Goal: Task Accomplishment & Management: Manage account settings

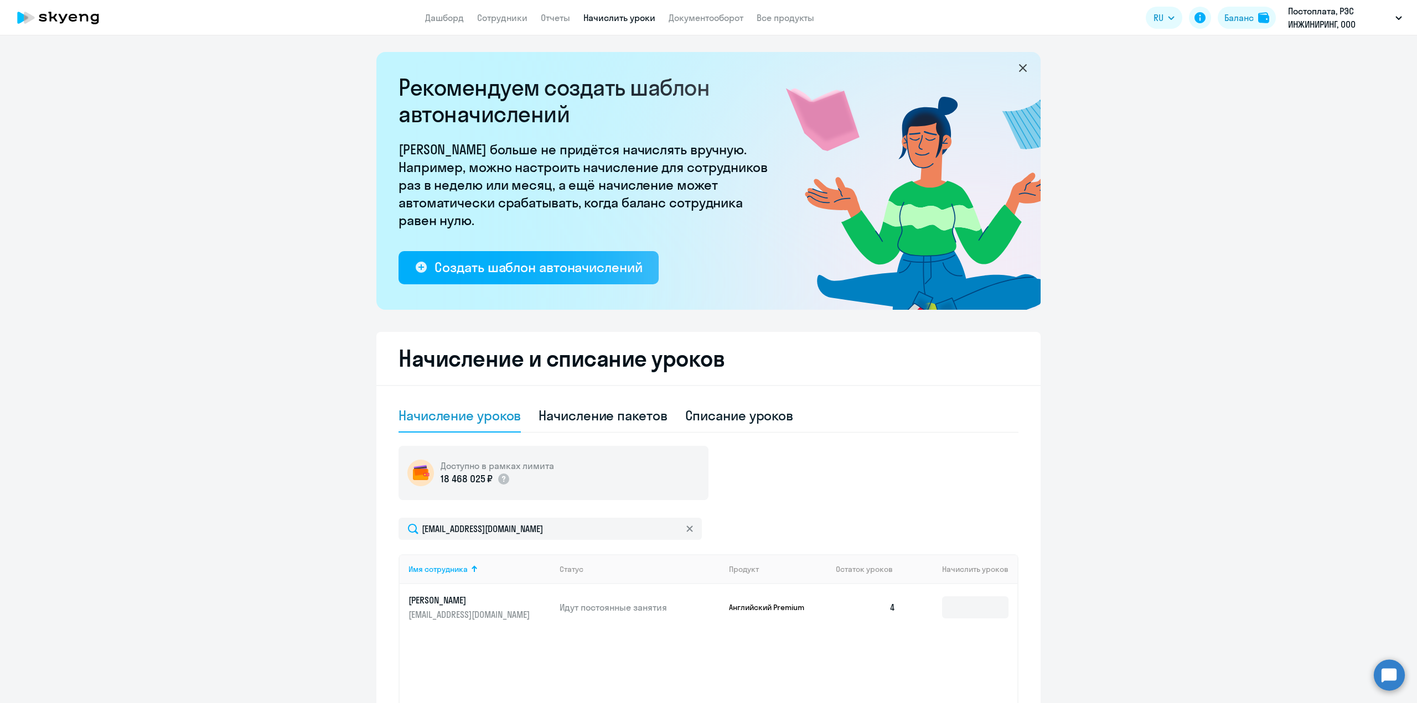
select select "10"
click at [509, 20] on link "Сотрудники" at bounding box center [502, 17] width 50 height 11
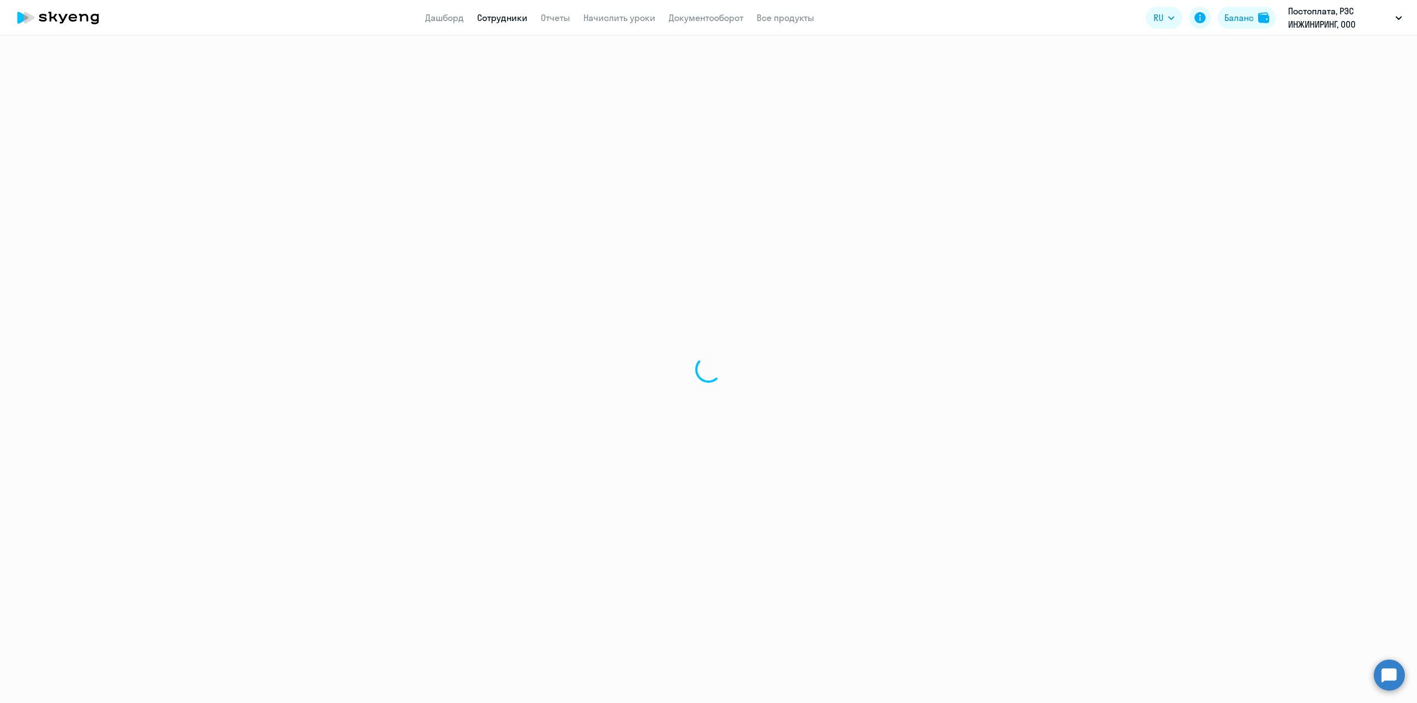
select select "30"
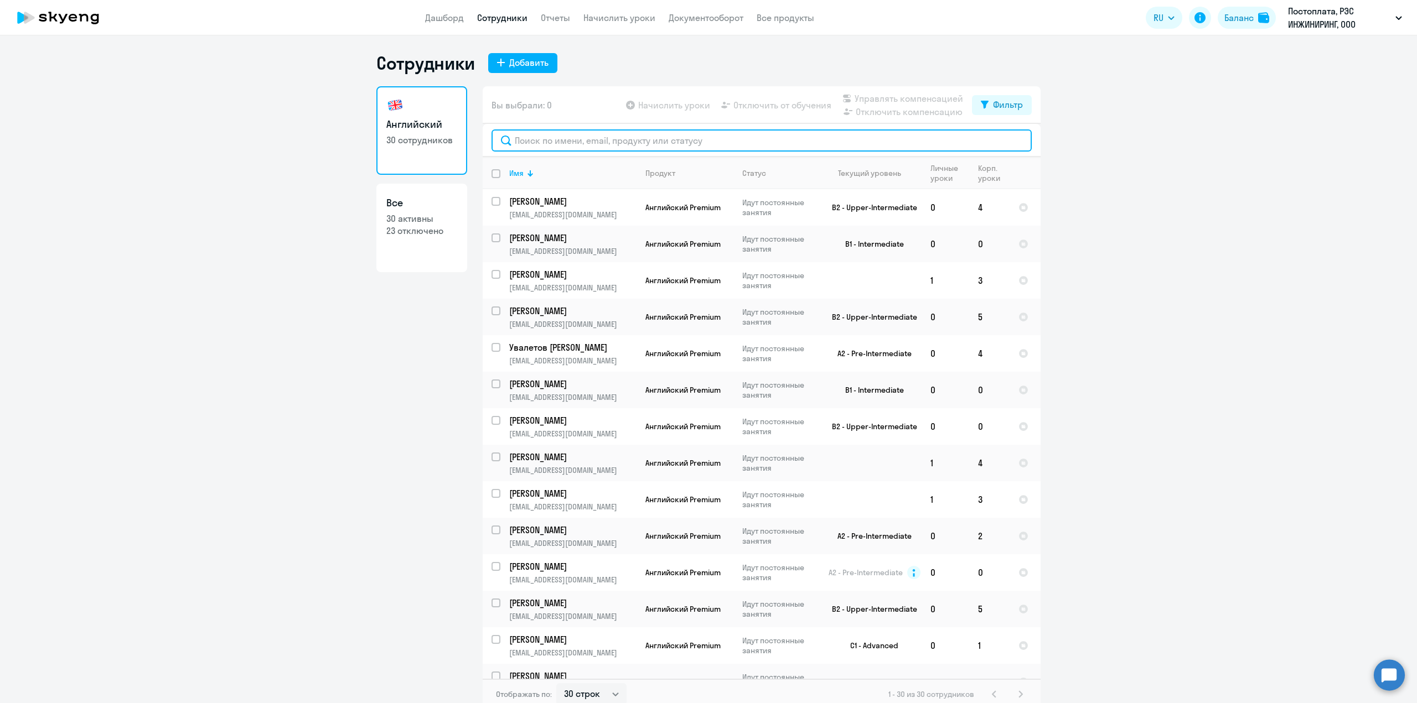
click at [532, 146] on input "text" at bounding box center [761, 140] width 540 height 22
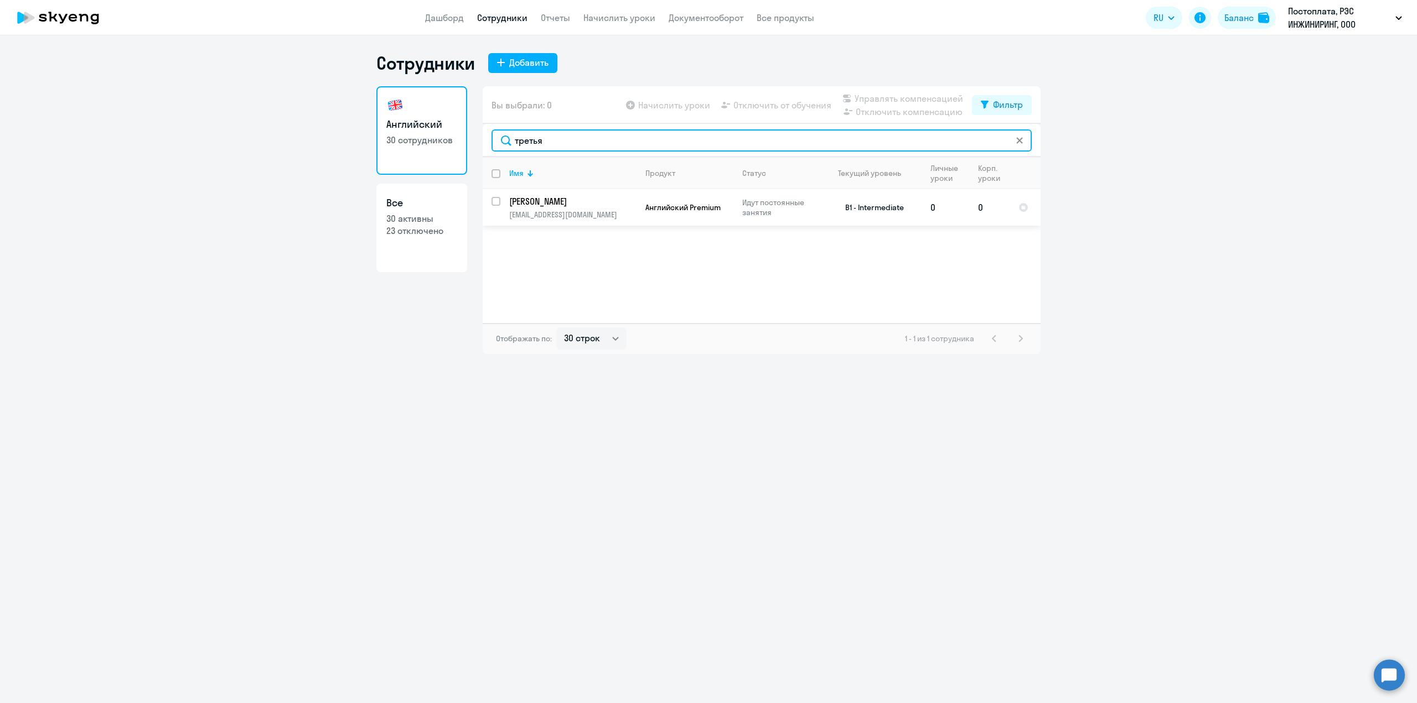
type input "третья"
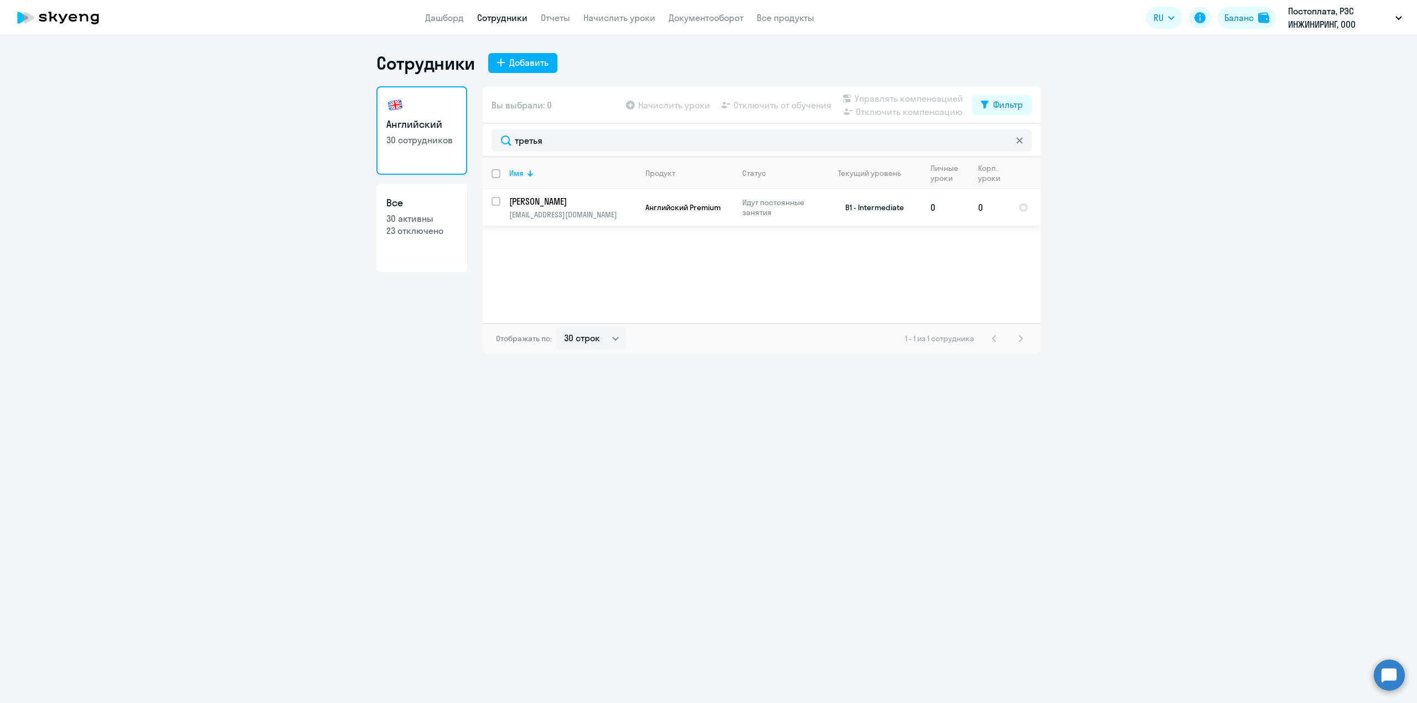
click at [535, 208] on td "[PERSON_NAME] [PERSON_NAME][EMAIL_ADDRESS][DOMAIN_NAME]" at bounding box center [568, 207] width 136 height 37
select select "english"
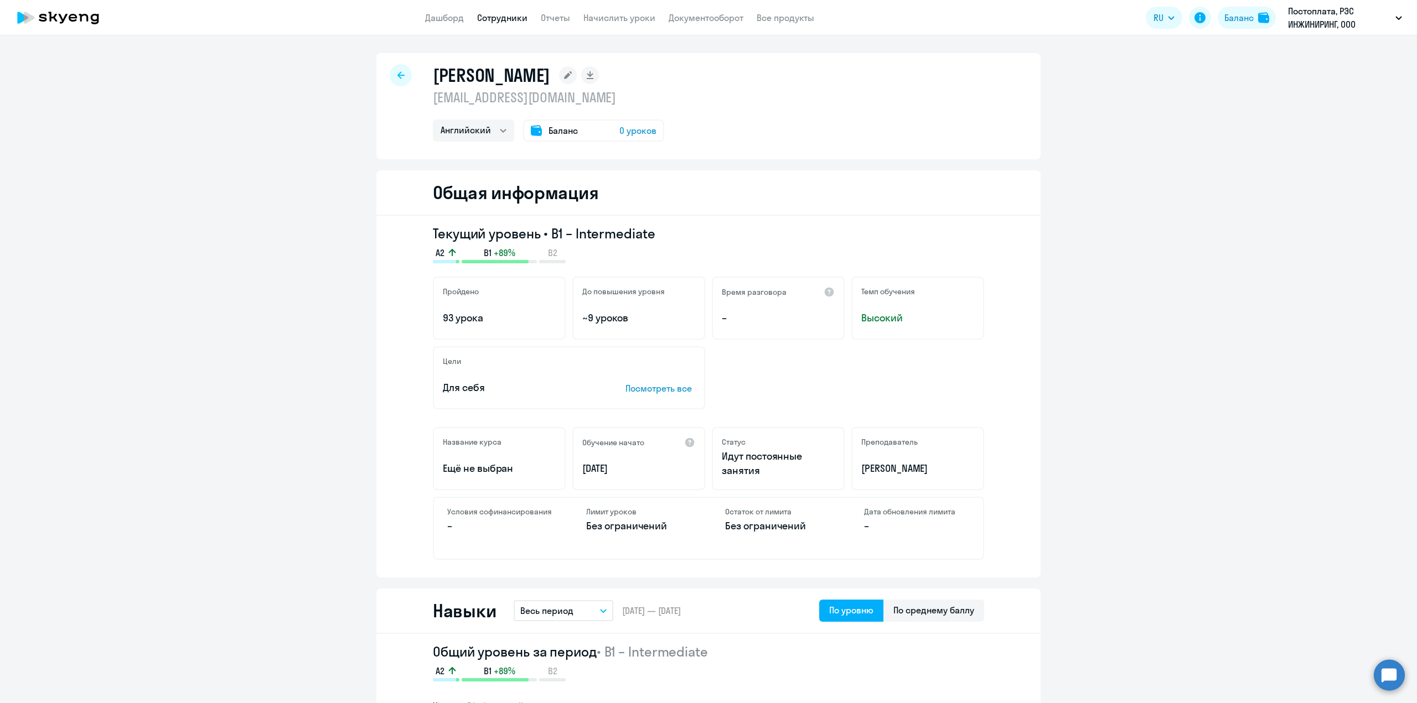
click at [400, 81] on div at bounding box center [401, 75] width 22 height 22
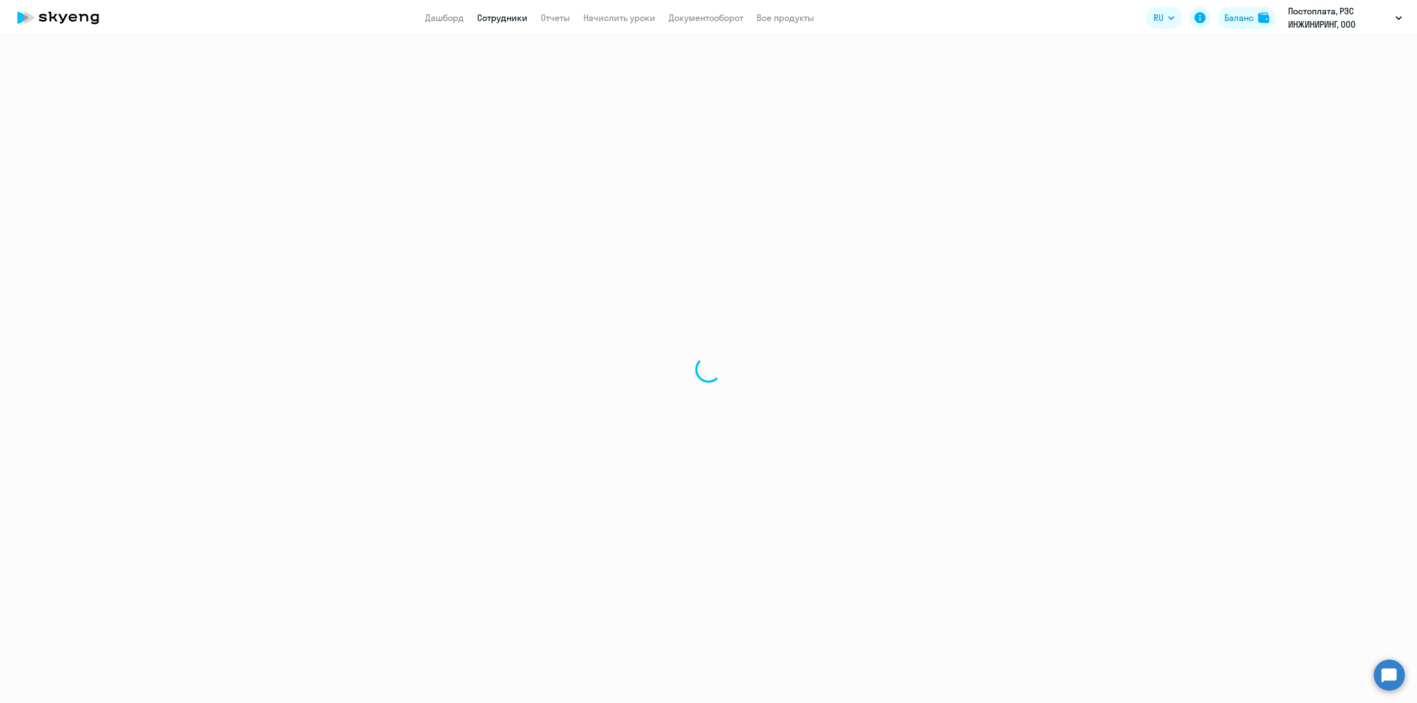
select select "30"
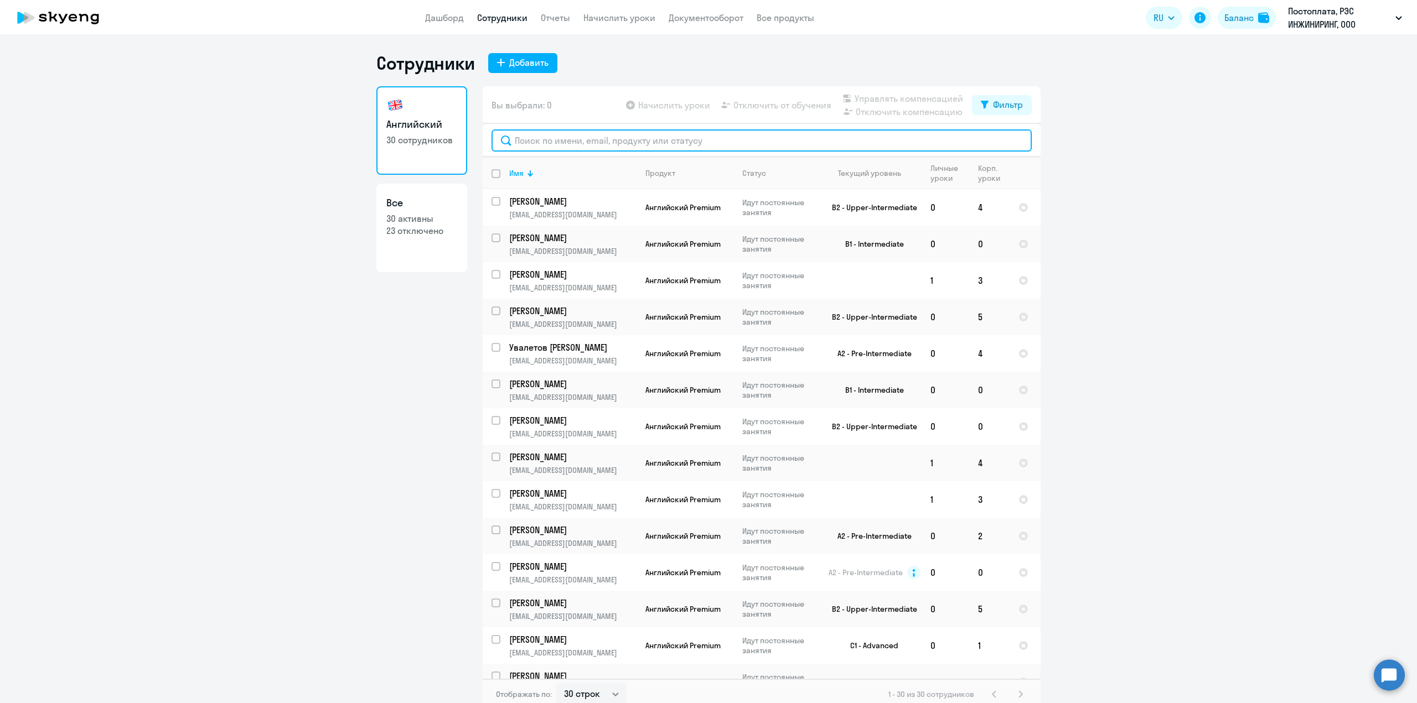
click at [531, 146] on input "text" at bounding box center [761, 140] width 540 height 22
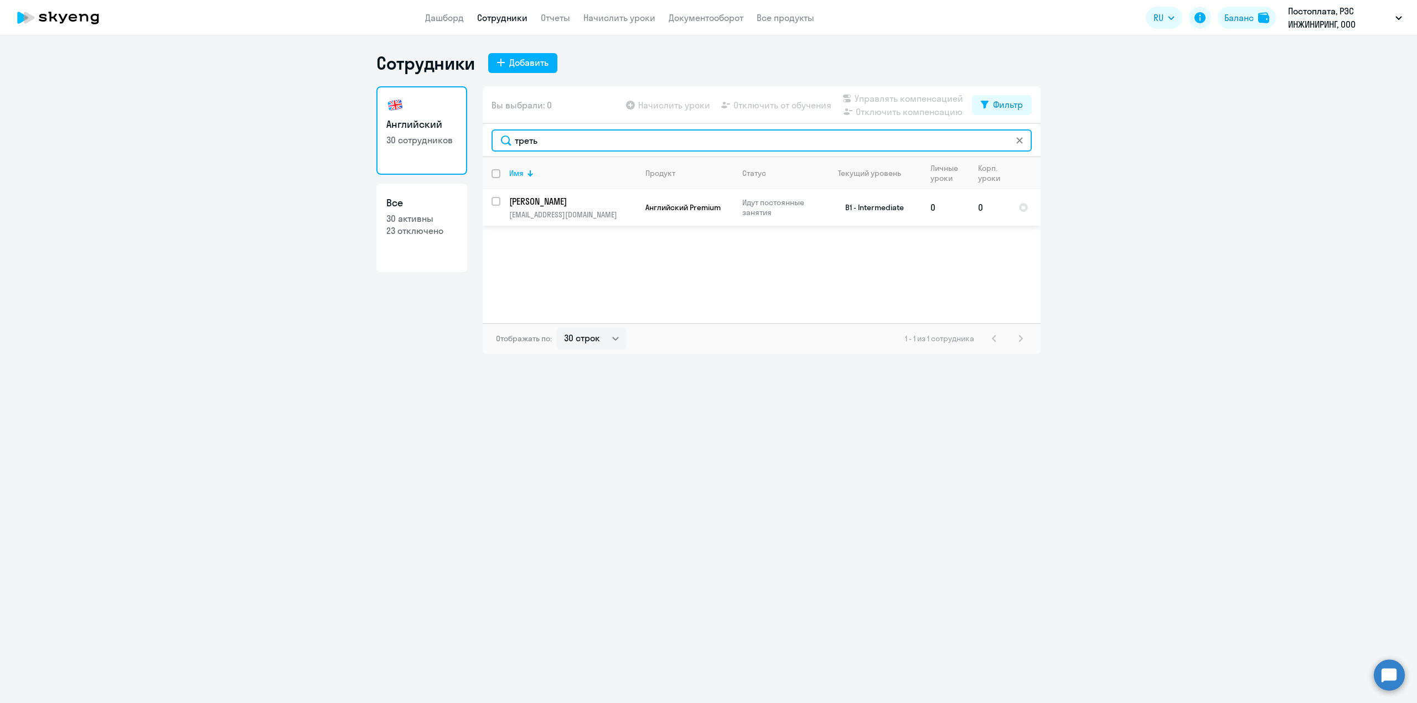
type input "треть"
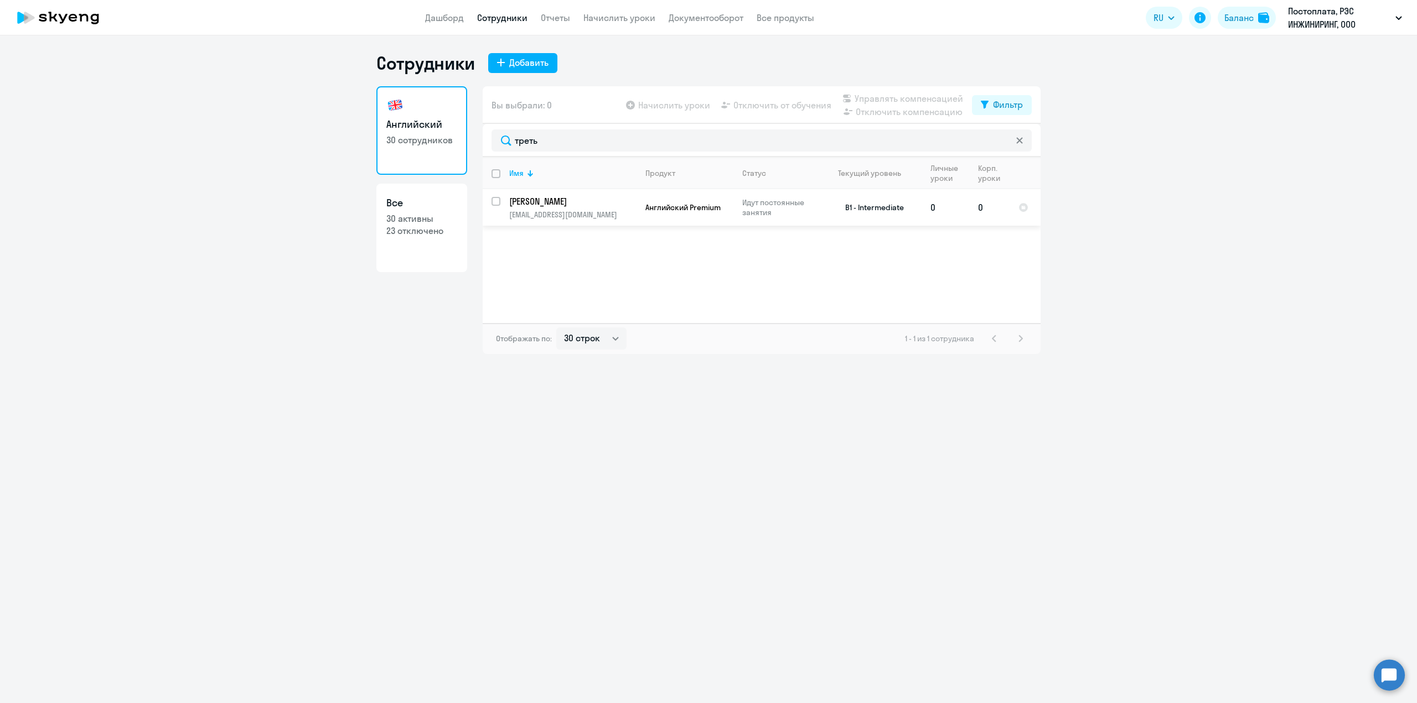
click at [498, 204] on input "select row 24228361" at bounding box center [502, 208] width 22 height 22
checkbox input "true"
click at [688, 111] on span "Начислить уроки" at bounding box center [674, 104] width 72 height 13
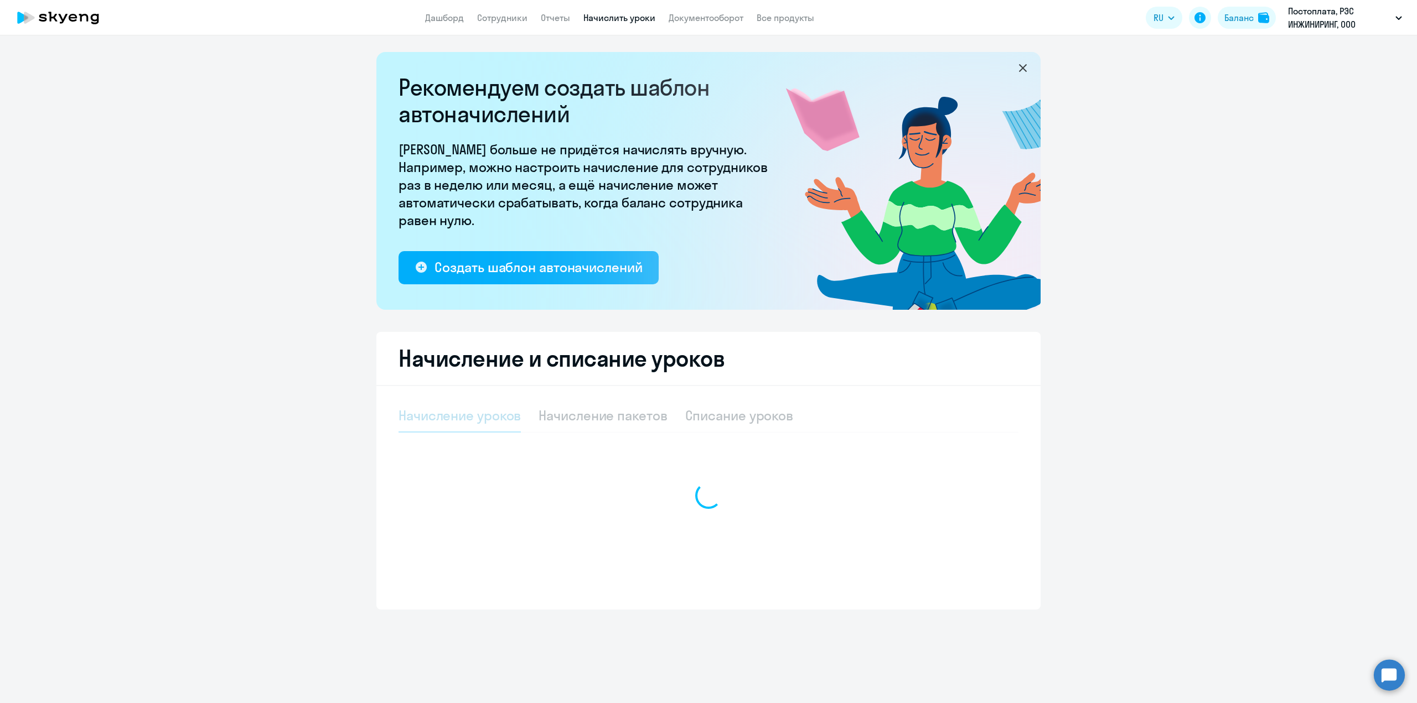
select select "10"
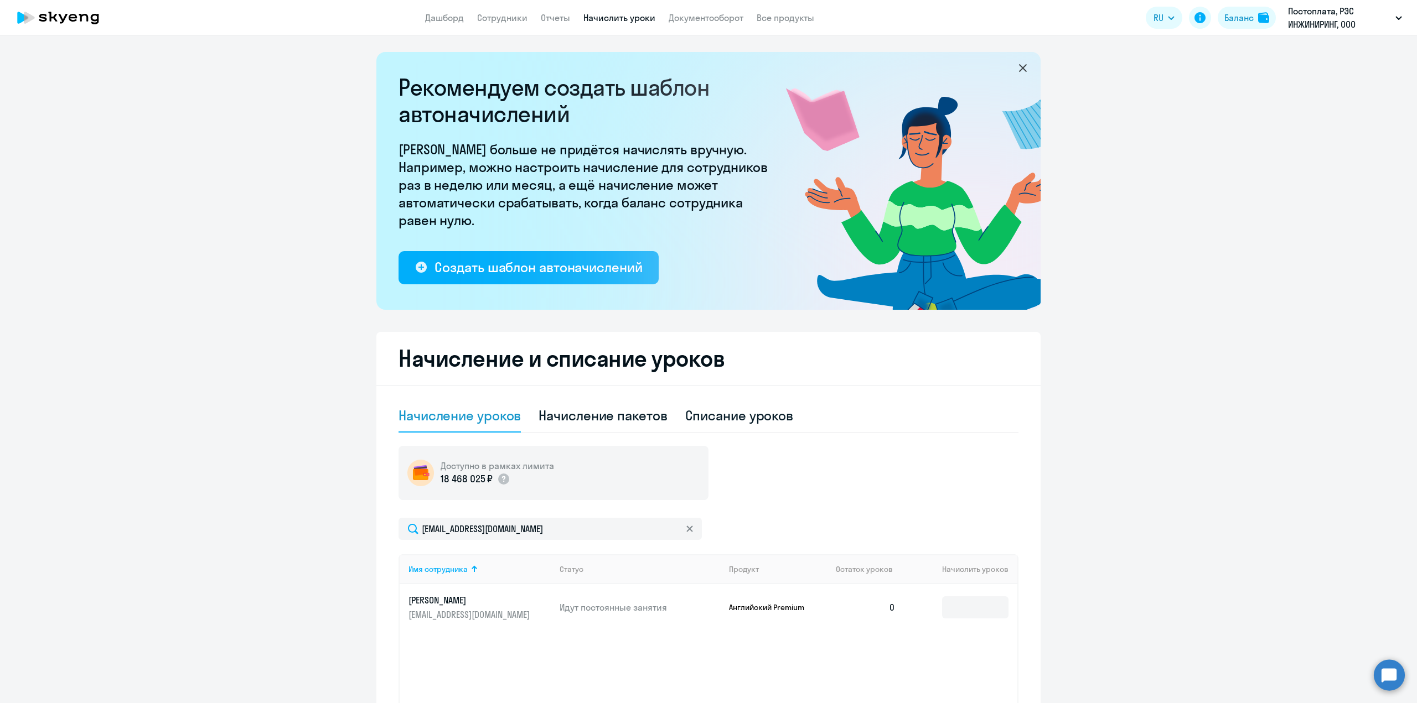
scroll to position [110, 0]
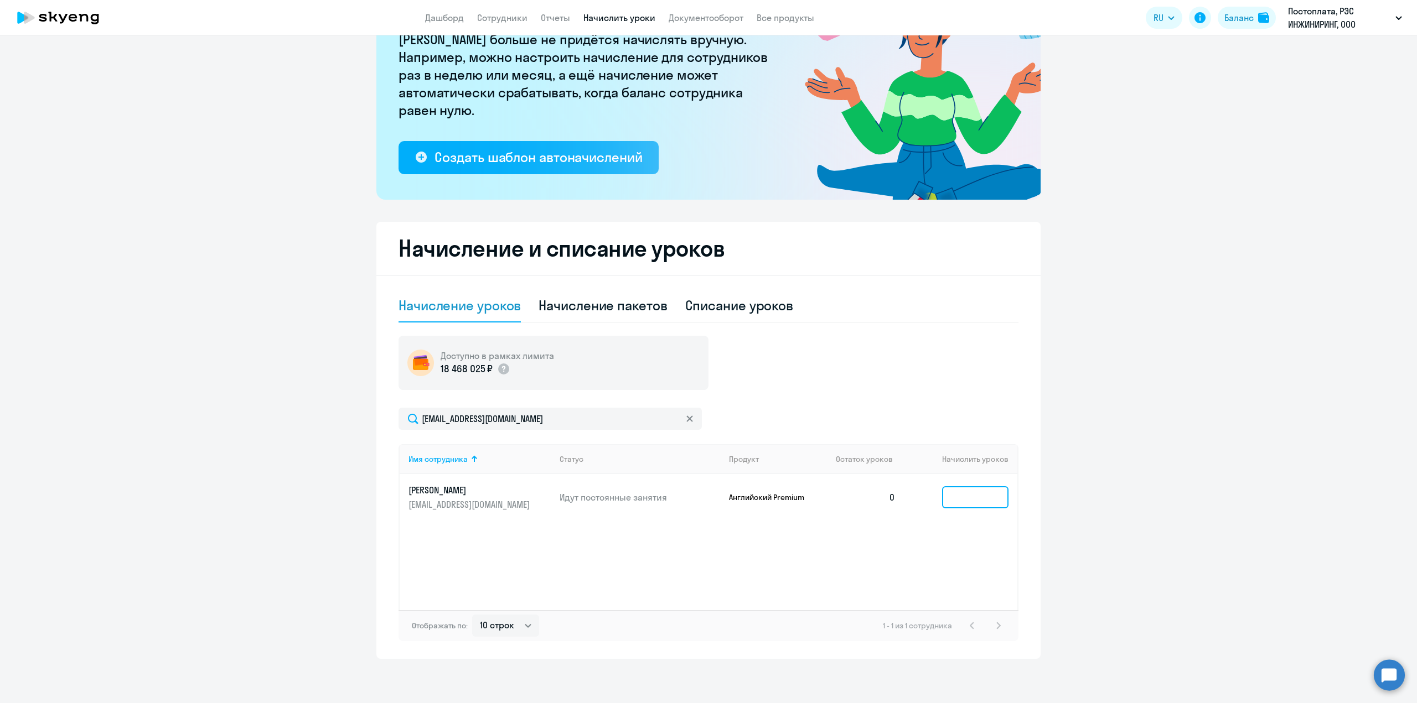
click at [960, 494] on input at bounding box center [975, 497] width 66 height 22
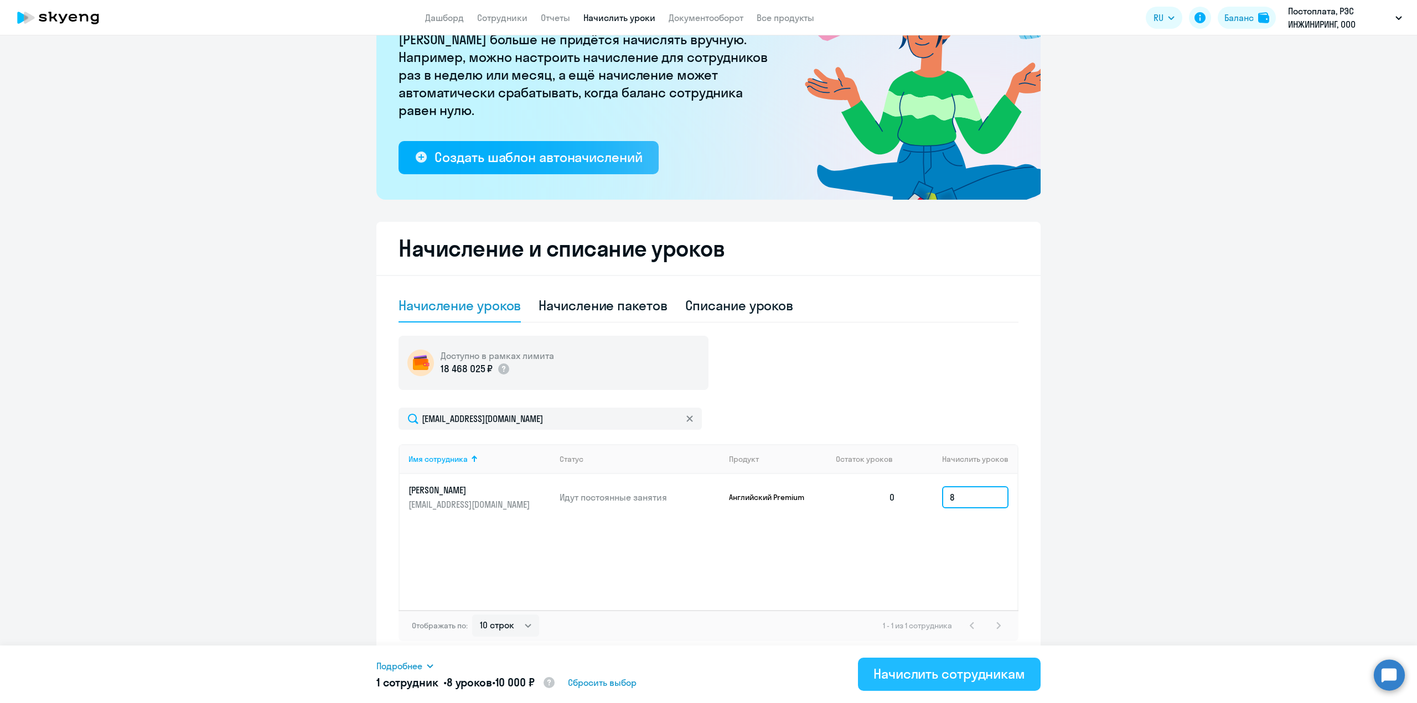
type input "8"
click at [914, 685] on button "Начислить сотрудникам" at bounding box center [949, 674] width 183 height 33
